Goal: Task Accomplishment & Management: Use online tool/utility

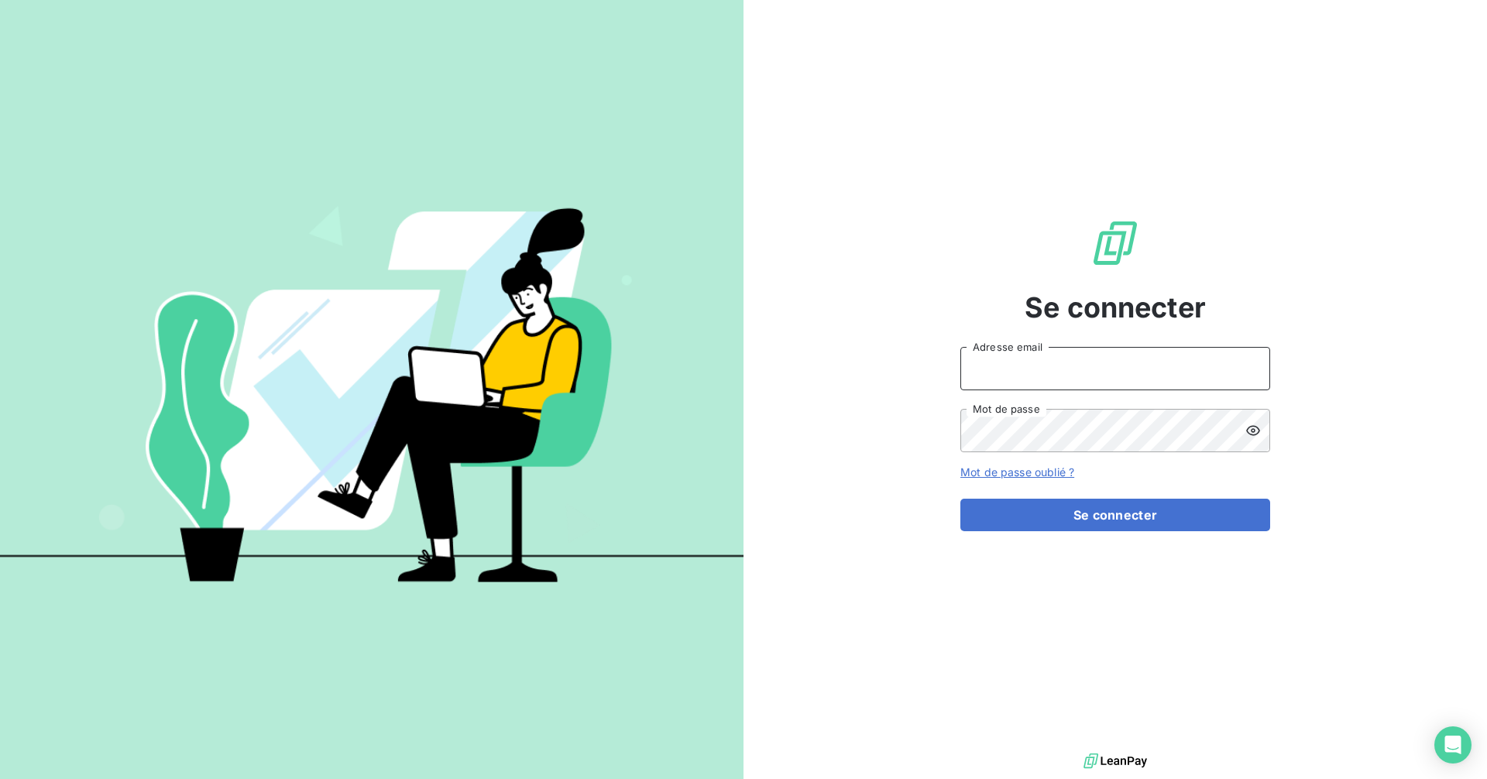
click at [1027, 379] on input "Adresse email" at bounding box center [1115, 368] width 310 height 43
click at [0, 778] on com-1password-button at bounding box center [0, 779] width 0 height 0
type input "[EMAIL_ADDRESS][DOMAIN_NAME]"
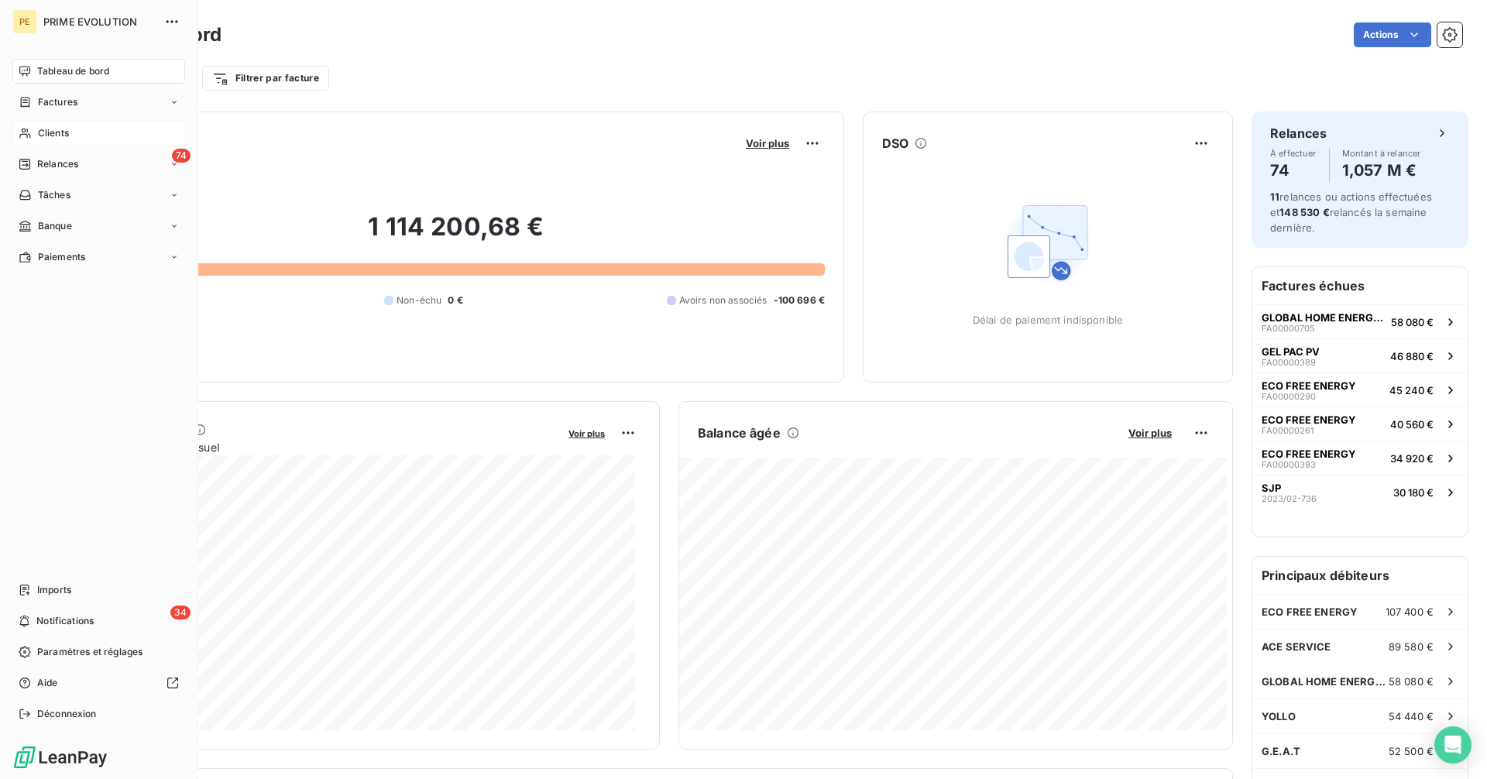
click at [39, 132] on span "Clients" at bounding box center [53, 133] width 31 height 14
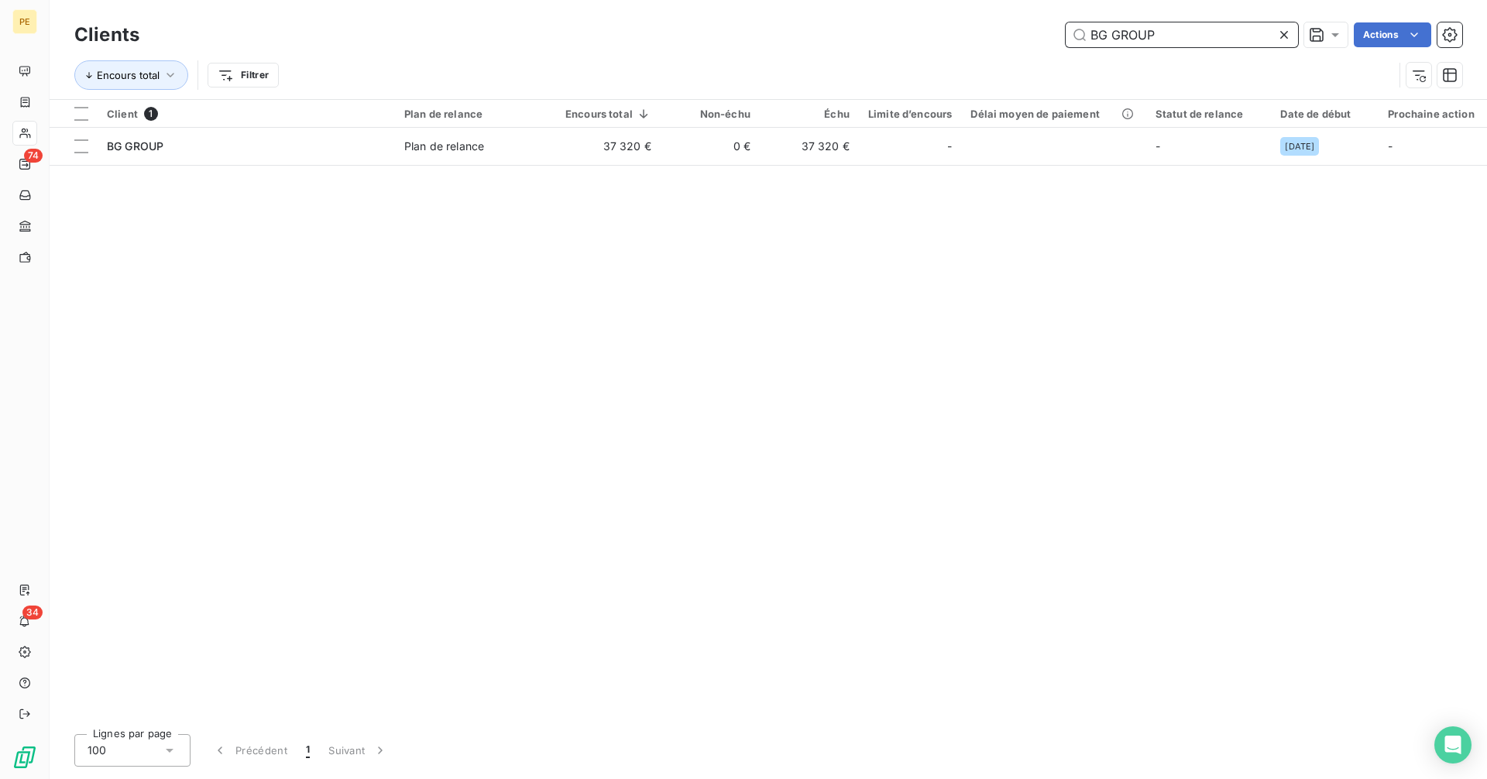
drag, startPoint x: 1162, startPoint y: 39, endPoint x: 1025, endPoint y: 29, distance: 137.4
click at [1025, 29] on div "BG GROUP Actions" at bounding box center [810, 34] width 1304 height 25
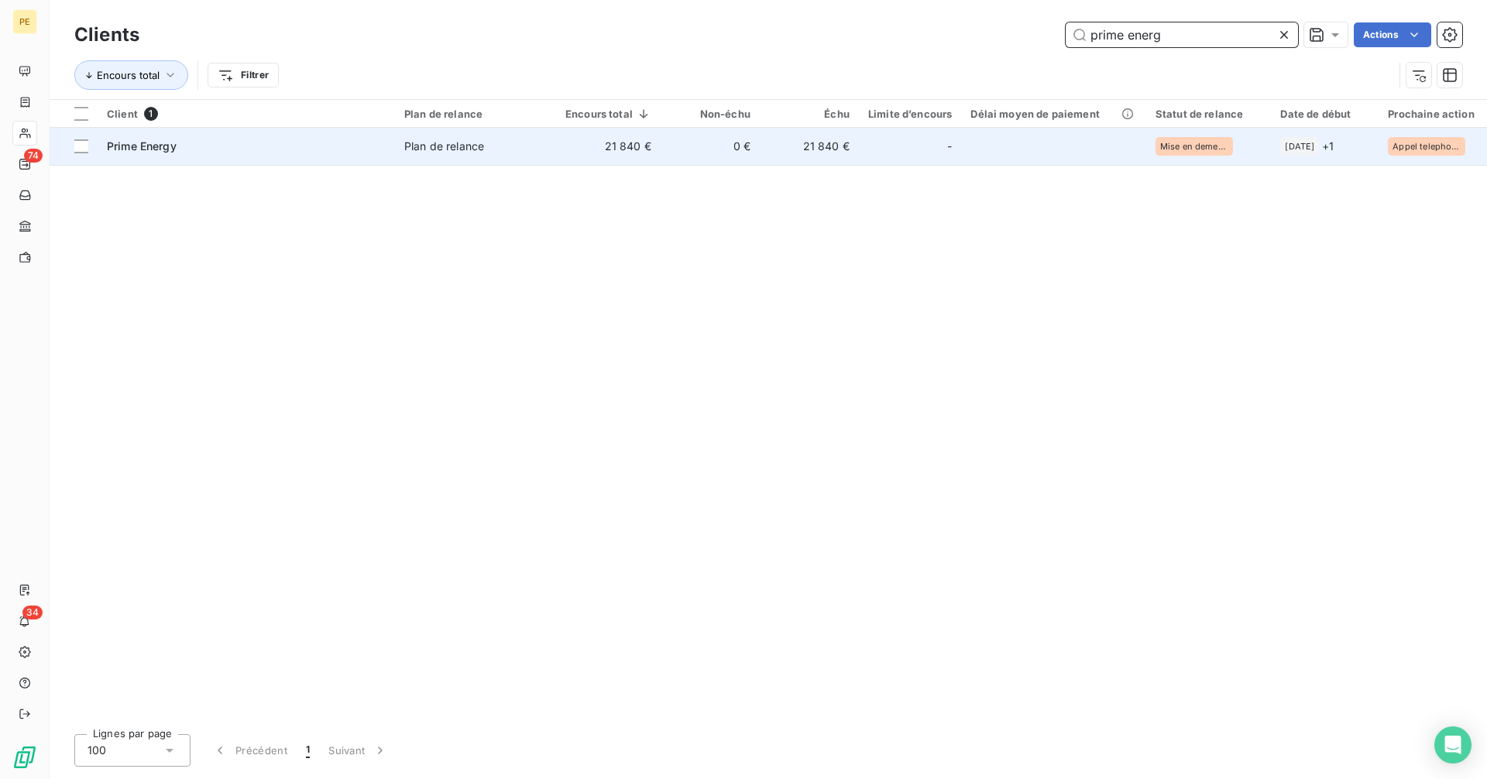
type input "prime energ"
click at [798, 151] on td "21 840 €" at bounding box center [809, 146] width 99 height 37
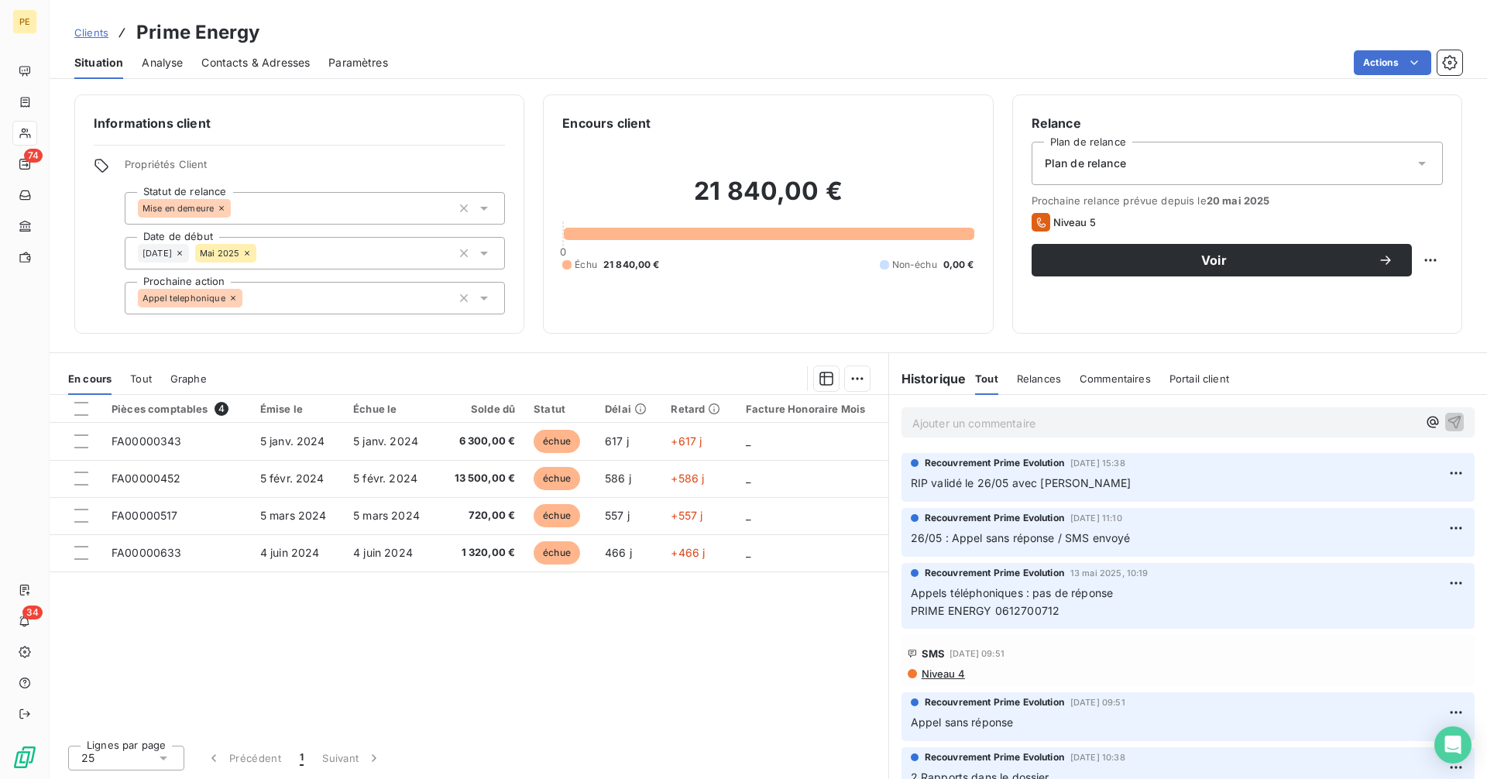
click at [962, 423] on p "Ajouter un commentaire ﻿" at bounding box center [1164, 422] width 505 height 19
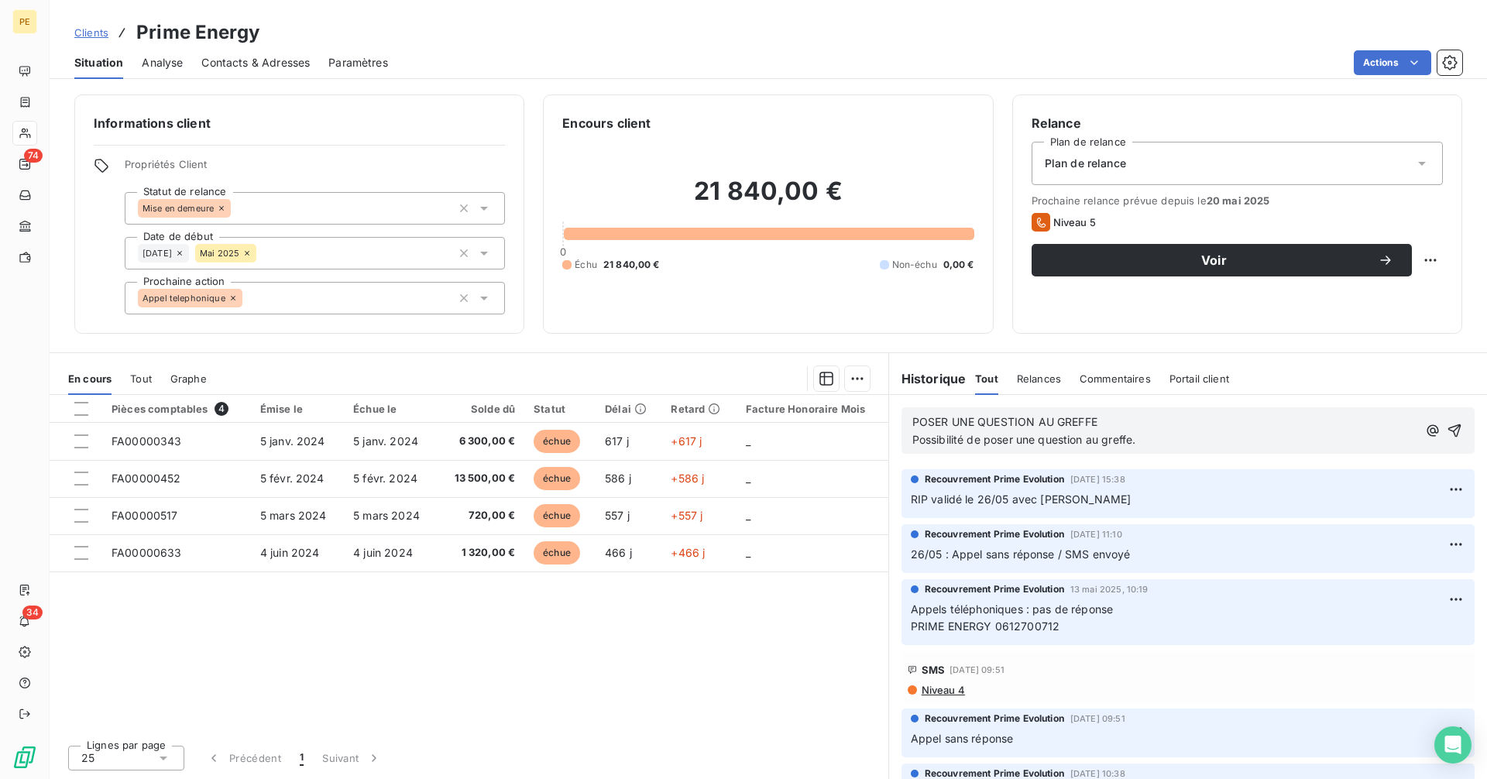
click at [913, 422] on span "POSER UNE QUESTION AU GREFFE" at bounding box center [1004, 421] width 185 height 13
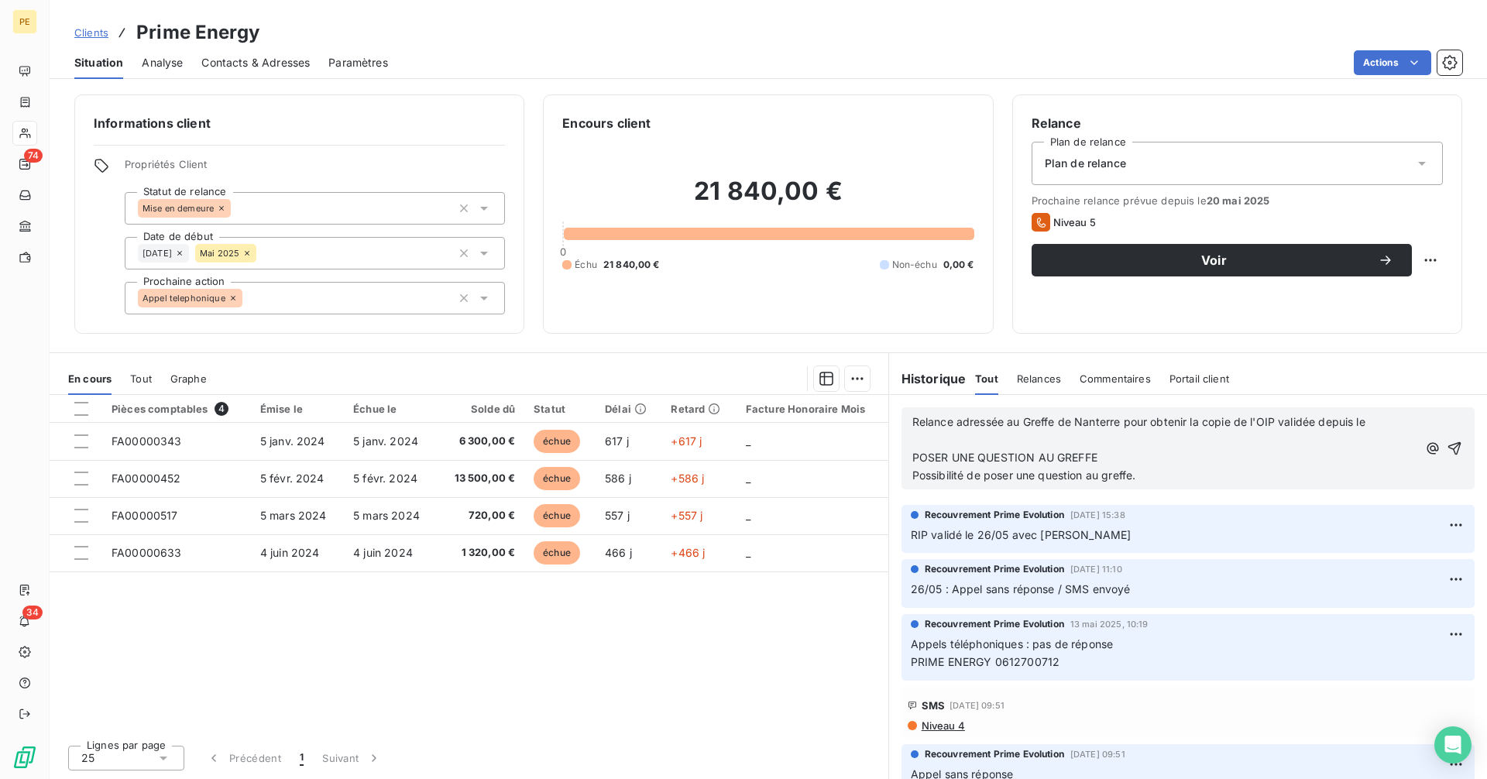
click at [965, 444] on p "Relance adressée au Greffe de Nanterre pour obtenir la copie de l'OIP validée d…" at bounding box center [1164, 439] width 505 height 53
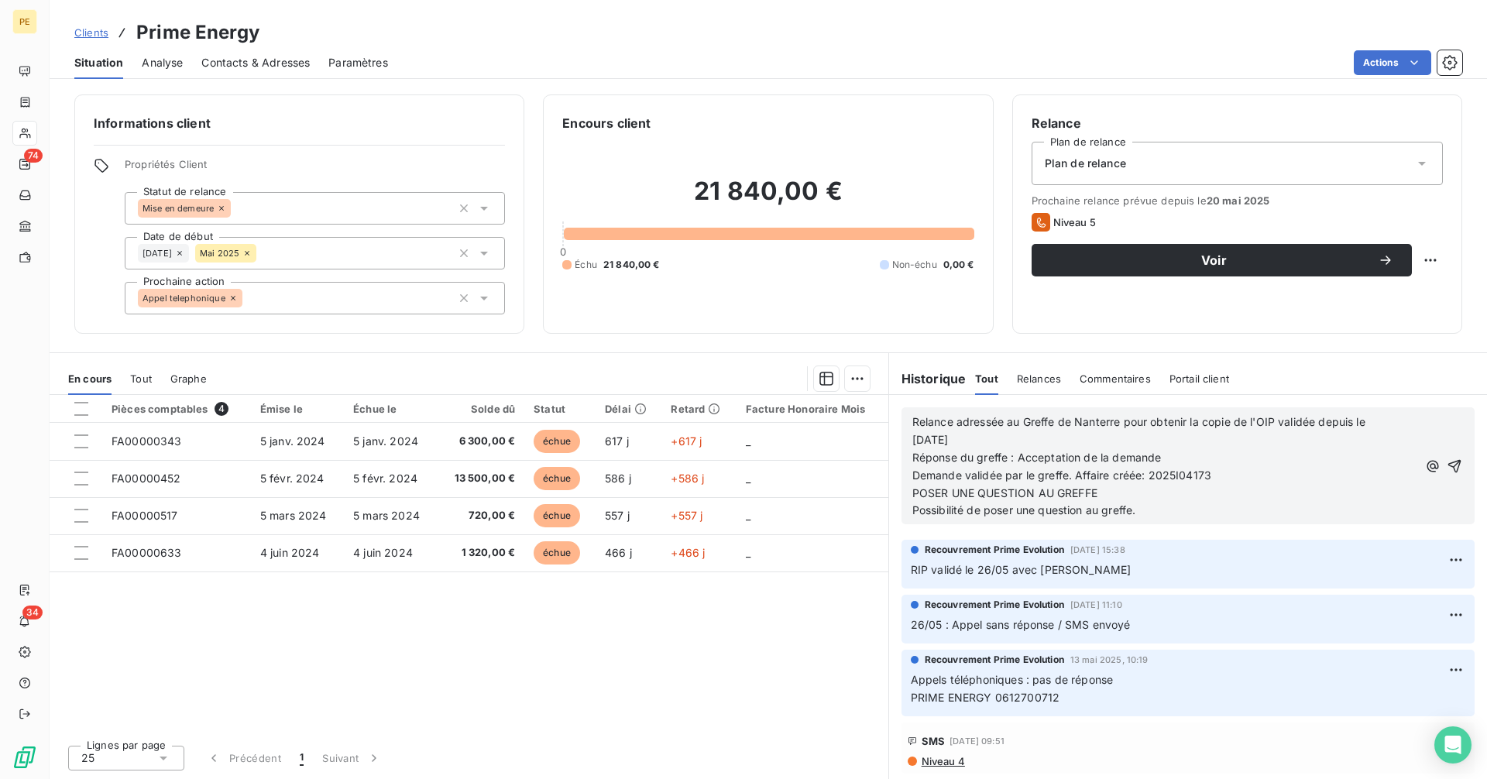
click at [1461, 472] on div "Relance adressée au Greffe de Nanterre pour obtenir la copie de l'OIP validée d…" at bounding box center [1187, 465] width 573 height 117
click at [1446, 474] on icon "button" at bounding box center [1453, 465] width 15 height 15
